Goal: Task Accomplishment & Management: Use online tool/utility

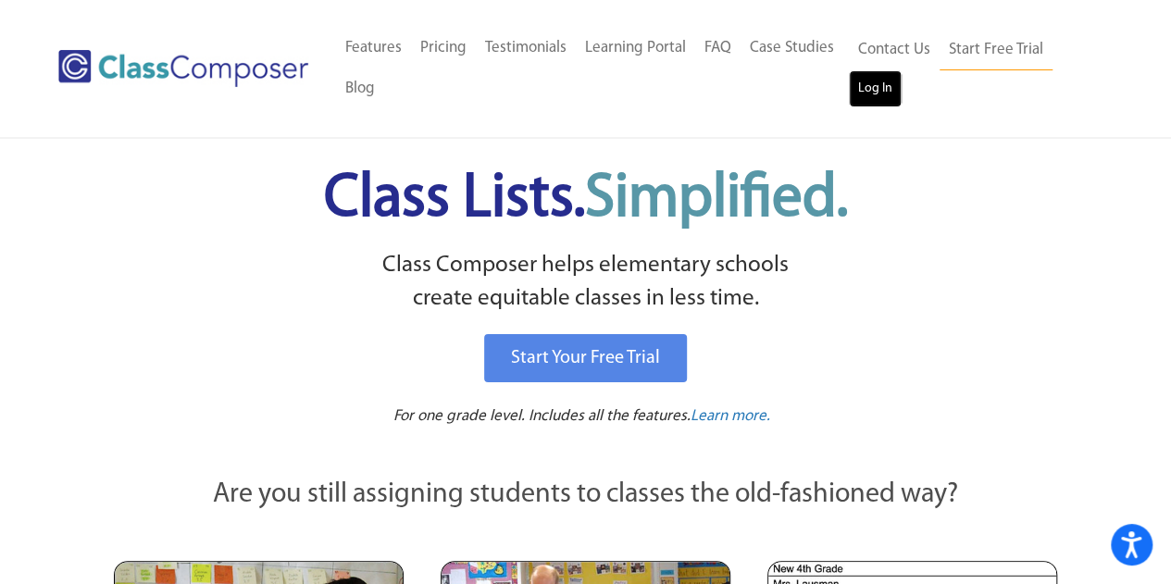
click at [872, 101] on link "Log In" at bounding box center [875, 88] width 53 height 37
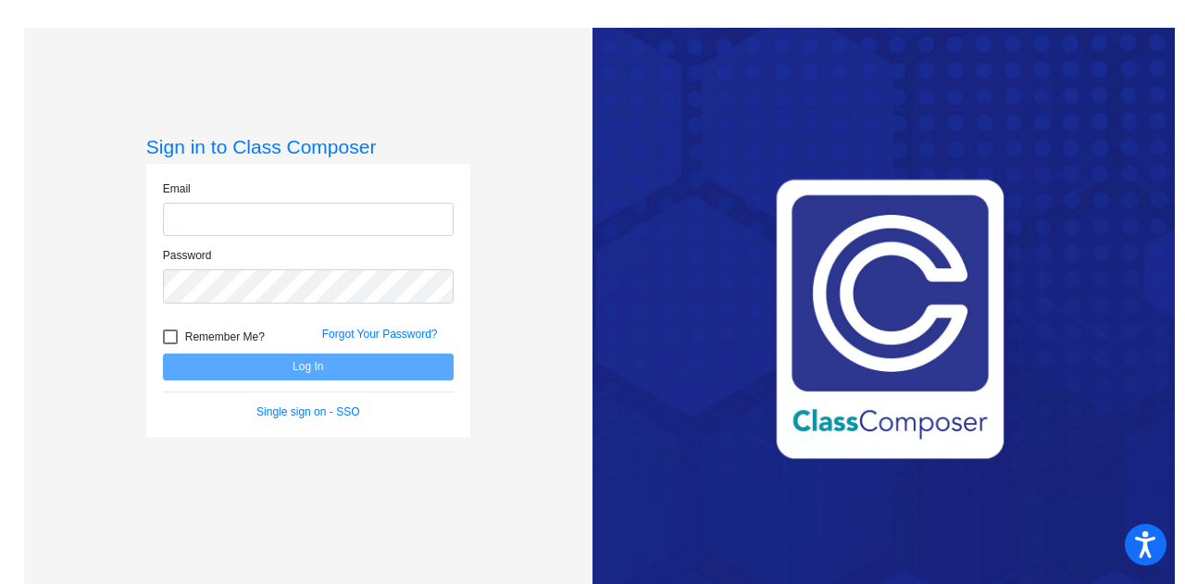
click at [255, 217] on input "email" at bounding box center [308, 220] width 291 height 34
type input "[PERSON_NAME][EMAIL_ADDRESS][PERSON_NAME][DOMAIN_NAME]"
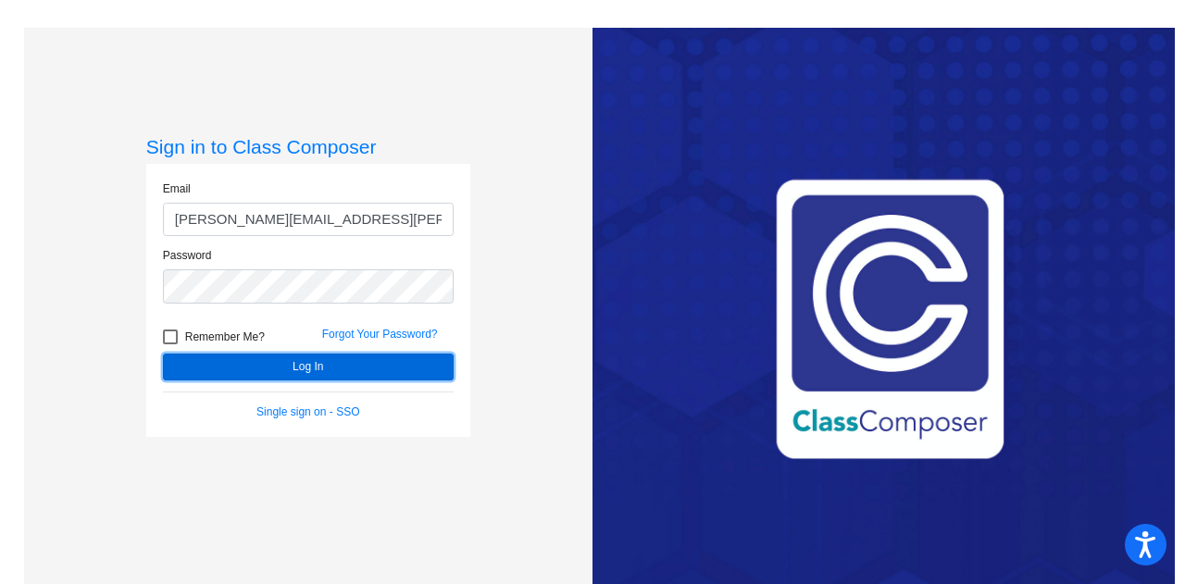
click at [291, 362] on button "Log In" at bounding box center [308, 367] width 291 height 27
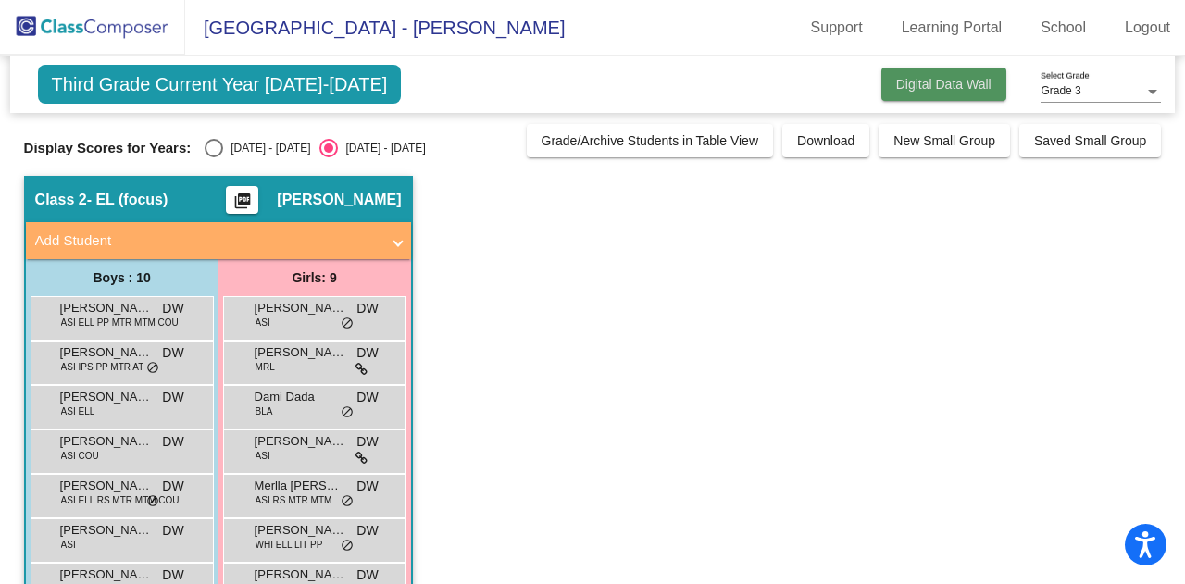
click at [923, 79] on span "Digital Data Wall" at bounding box center [943, 84] width 95 height 15
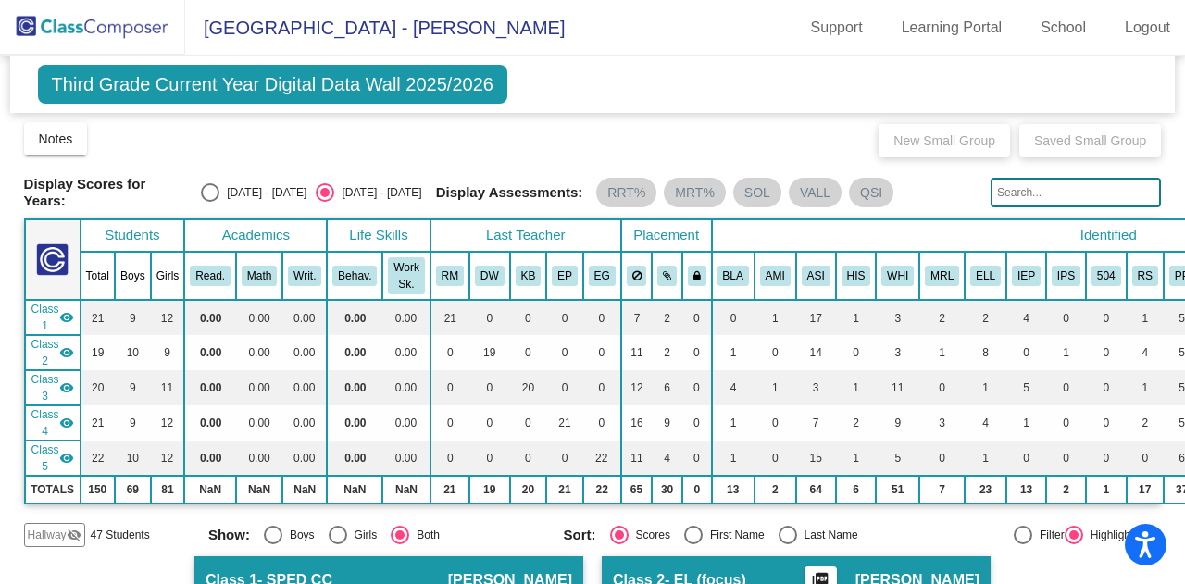
scroll to position [4, 0]
click at [215, 191] on div "Select an option" at bounding box center [210, 192] width 19 height 19
click at [210, 202] on input "[DATE] - [DATE]" at bounding box center [209, 202] width 1 height 1
radio input "true"
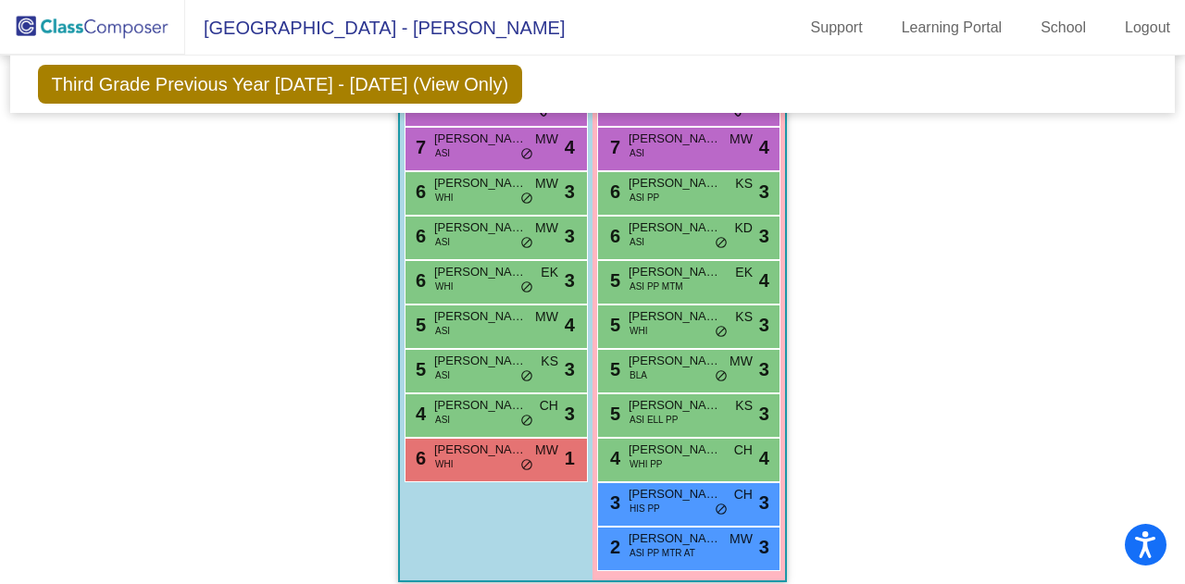
scroll to position [1893, 0]
